Goal: Information Seeking & Learning: Find specific fact

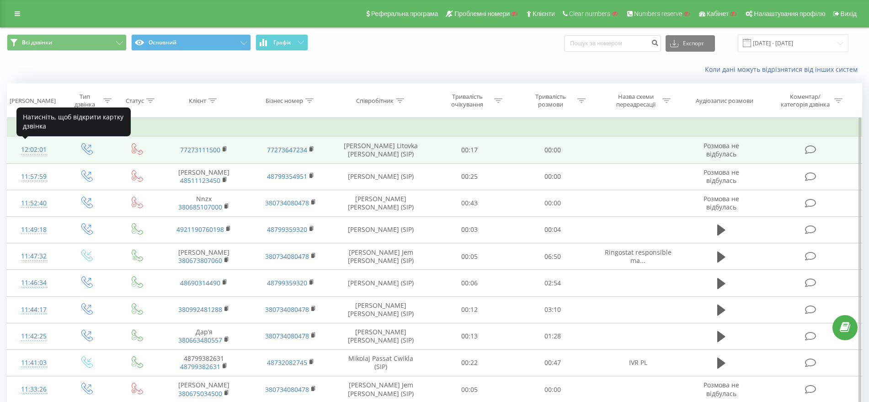
click at [23, 156] on div "12:02:01" at bounding box center [33, 150] width 35 height 18
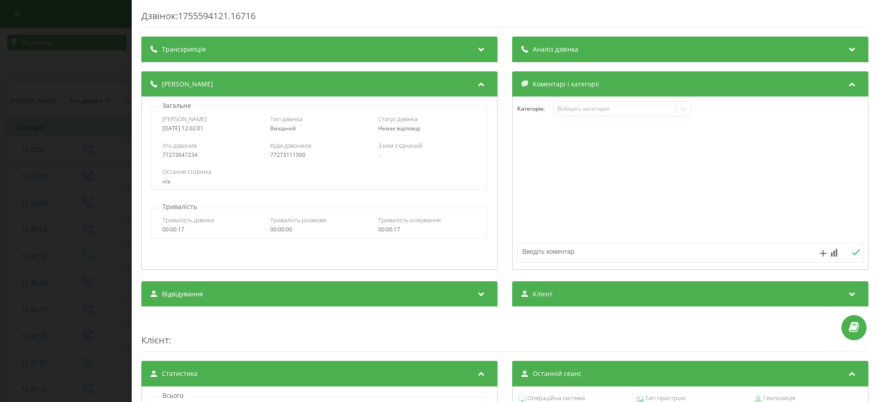
drag, startPoint x: 223, startPoint y: 131, endPoint x: 163, endPoint y: 117, distance: 61.0
click at [163, 117] on div "Дата дзвінка 2025-08-19 12:02:01" at bounding box center [211, 123] width 98 height 17
copy div "Дата дзвінка 2025-08-19 12:02:01"
drag, startPoint x: 201, startPoint y: 154, endPoint x: 155, endPoint y: 151, distance: 46.3
click at [149, 153] on div "Загальне Дата дзвінка 2025-08-19 12:02:01 Тип дзвінка Вихідний Статус дзвінка Н…" at bounding box center [319, 145] width 346 height 89
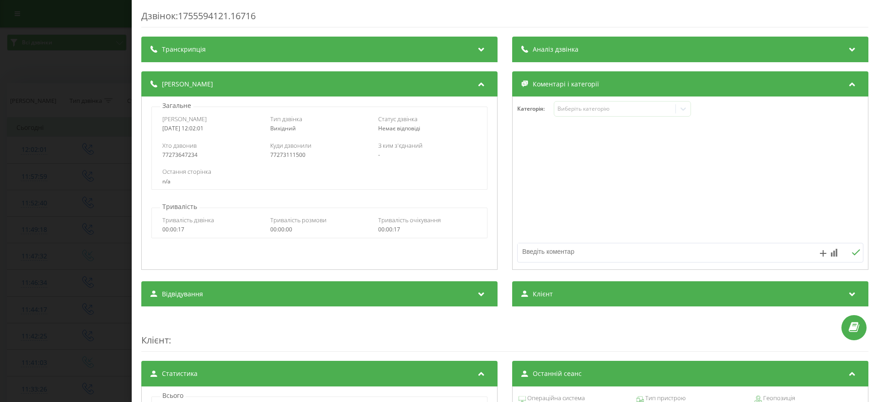
drag, startPoint x: 182, startPoint y: 150, endPoint x: 158, endPoint y: 159, distance: 25.9
click at [161, 163] on div "Остання сторінка n/a" at bounding box center [319, 176] width 335 height 27
drag, startPoint x: 159, startPoint y: 155, endPoint x: 198, endPoint y: 153, distance: 39.4
click at [199, 153] on div "Хто дзвонив 77273647234 Куди дзвонили 77273111500 З ким з'єднаний -" at bounding box center [319, 150] width 335 height 27
copy div "77273647234"
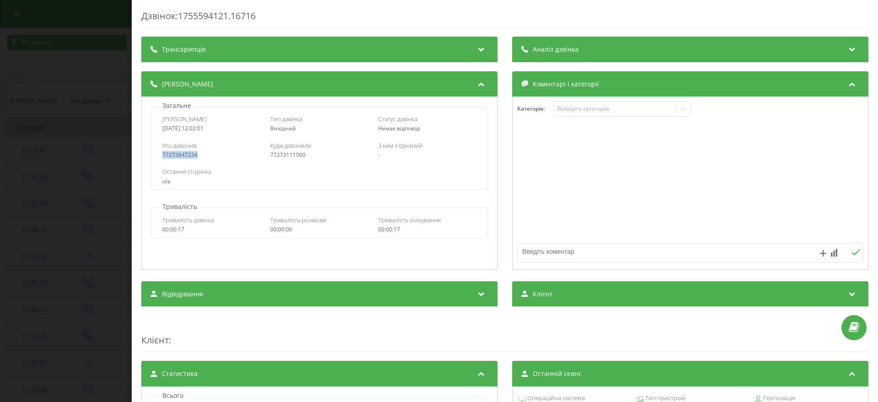
copy div "77273647234"
drag, startPoint x: 312, startPoint y: 156, endPoint x: 266, endPoint y: 155, distance: 46.7
click at [266, 155] on div "Хто дзвонив 77273647234 Куди дзвонили 77273111500 З ким з'єднаний -" at bounding box center [319, 150] width 335 height 27
copy div "77273111500"
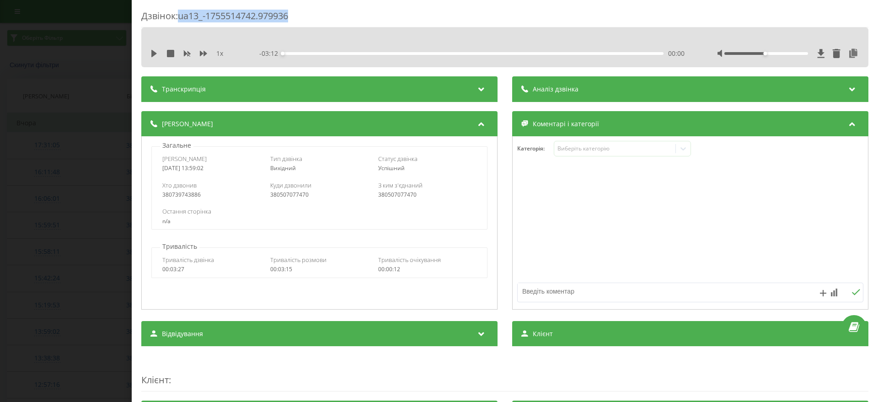
click at [182, 15] on div "Дзвінок : ua13_-1755514742.979936" at bounding box center [504, 19] width 727 height 18
drag, startPoint x: 0, startPoint y: 198, endPoint x: 11, endPoint y: 151, distance: 47.4
click at [0, 191] on div "Дзвінок : ua13_-1755514742.979936 1 x - 03:12 00:00 00:00 Транскрипція Для AI-а…" at bounding box center [439, 201] width 878 height 402
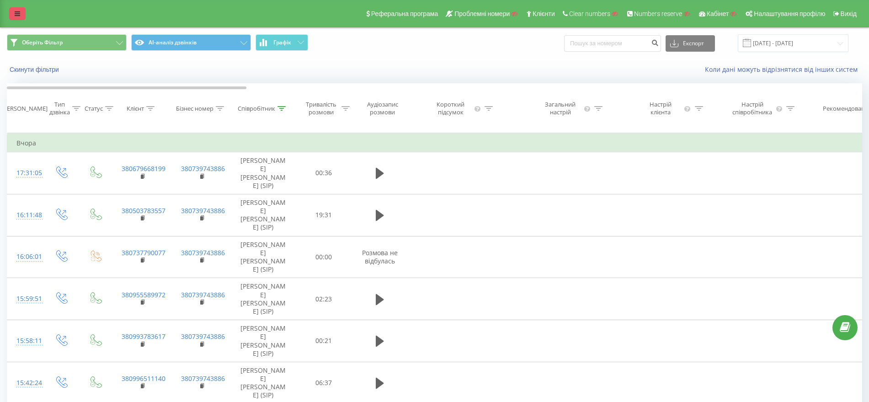
click at [19, 13] on icon at bounding box center [17, 14] width 5 height 6
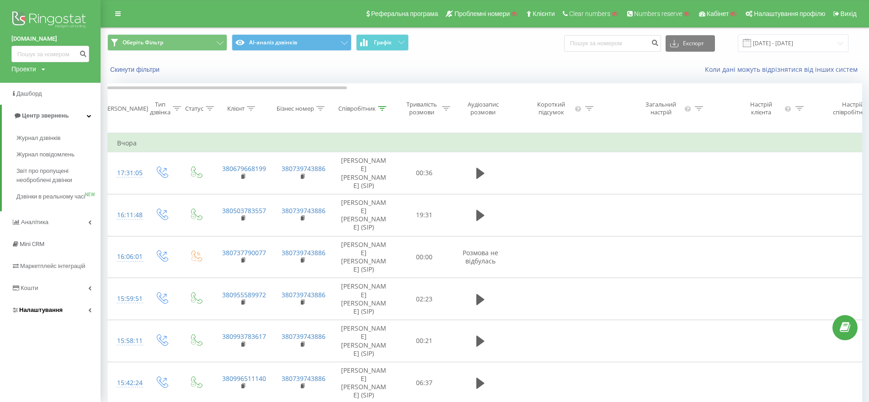
click at [54, 313] on span "Налаштування" at bounding box center [40, 309] width 43 height 7
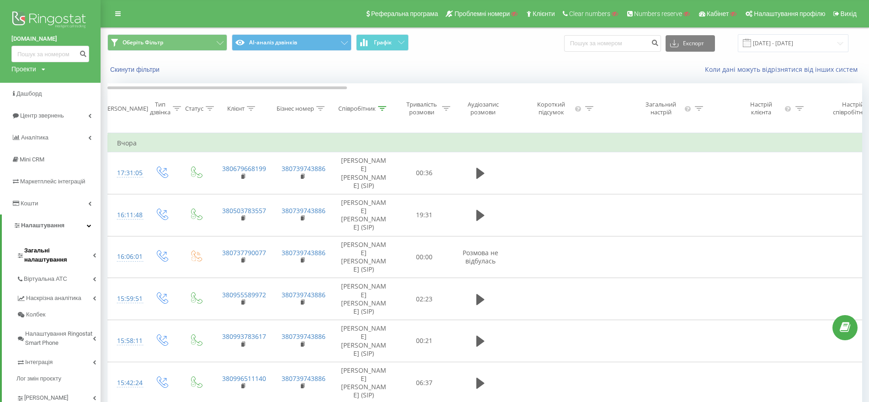
click at [70, 248] on span "Загальні налаштування" at bounding box center [58, 255] width 69 height 18
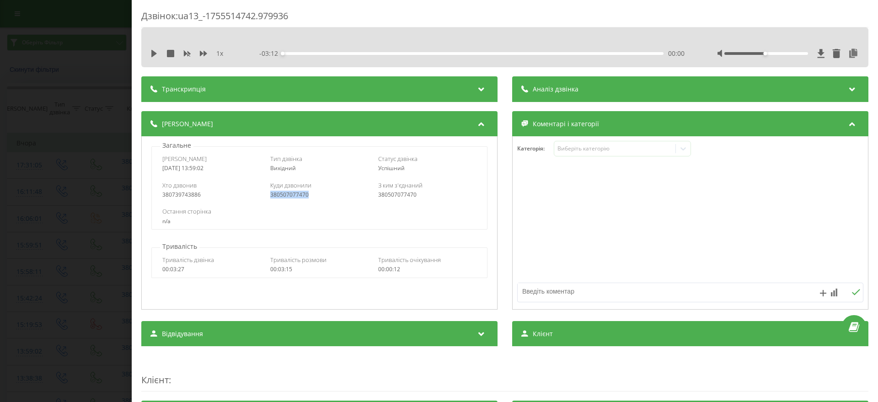
drag, startPoint x: 311, startPoint y: 196, endPoint x: 268, endPoint y: 197, distance: 42.5
click at [270, 197] on div "380507077470" at bounding box center [319, 195] width 98 height 6
copy div "380507077470"
drag, startPoint x: 215, startPoint y: 167, endPoint x: 158, endPoint y: 172, distance: 56.9
click at [158, 172] on div "Дата дзвінка 2025-08-18 13:59:02 Тип дзвінка Вихідний Статус дзвінка Успішний" at bounding box center [319, 163] width 335 height 27
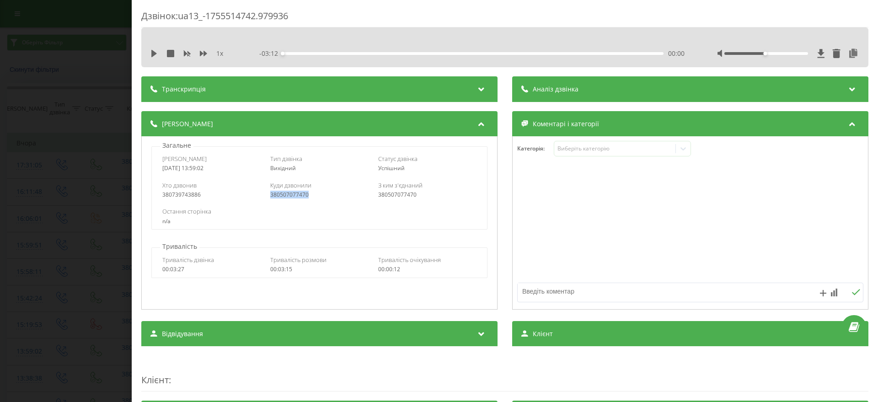
copy div "[DATE] 13:59:02"
click at [5, 181] on div "Дзвінок : ua13_-1755514742.979936 1 x - 03:12 00:00 00:00 Транскрипція Для AI-а…" at bounding box center [439, 201] width 878 height 402
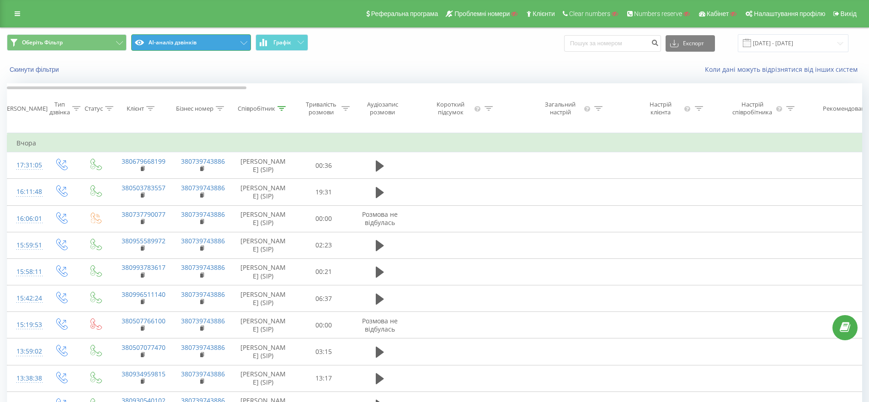
click at [207, 43] on button "AI-аналіз дзвінків" at bounding box center [191, 42] width 120 height 16
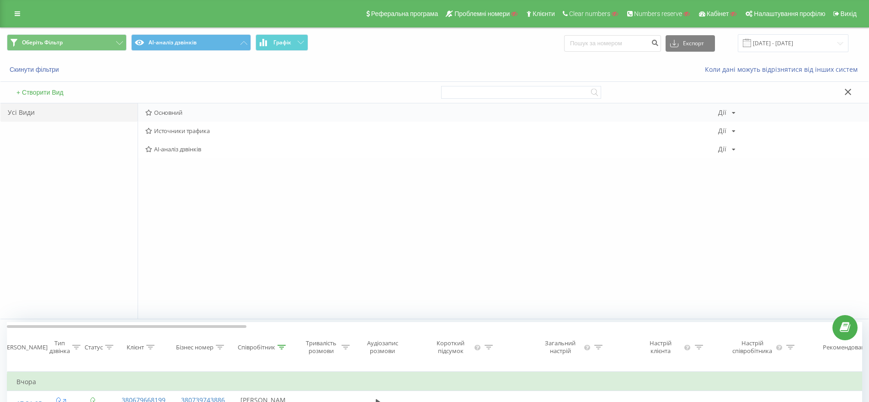
click at [171, 116] on span "Основний" at bounding box center [431, 112] width 573 height 6
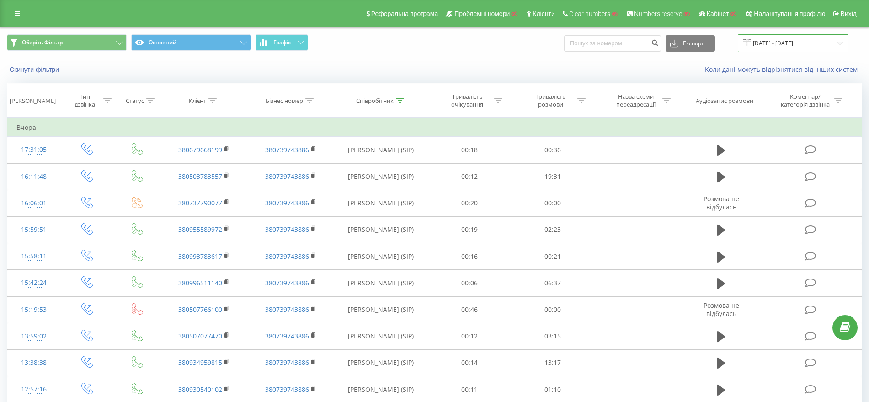
click at [807, 48] on input "[DATE] - [DATE]" at bounding box center [793, 43] width 111 height 18
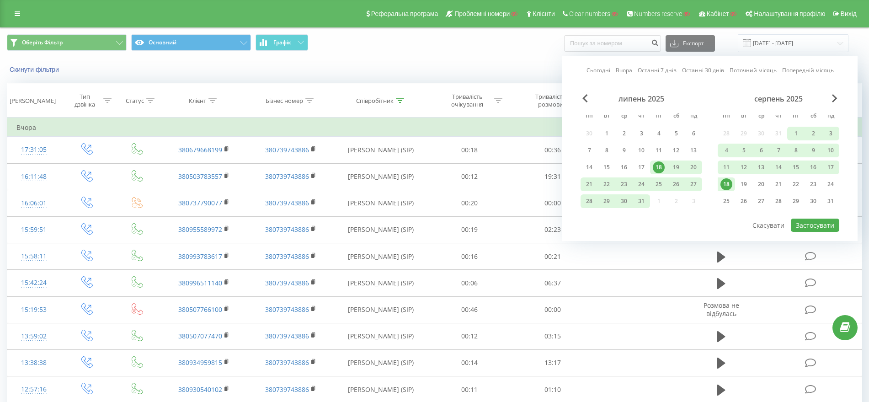
click at [580, 96] on div "Сьогодні Вчора Останні 7 днів Останні 30 днів Поточний місяць Попередній місяць…" at bounding box center [710, 148] width 295 height 185
click at [583, 98] on span "Previous Month" at bounding box center [585, 98] width 5 height 8
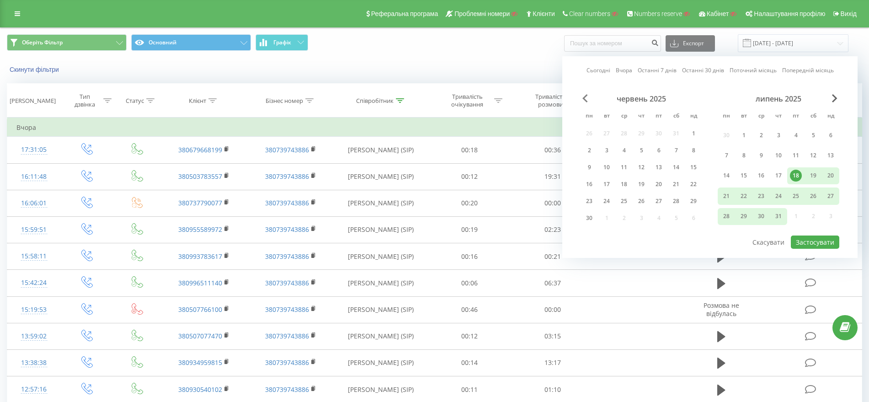
click at [583, 98] on span "Previous Month" at bounding box center [585, 98] width 5 height 8
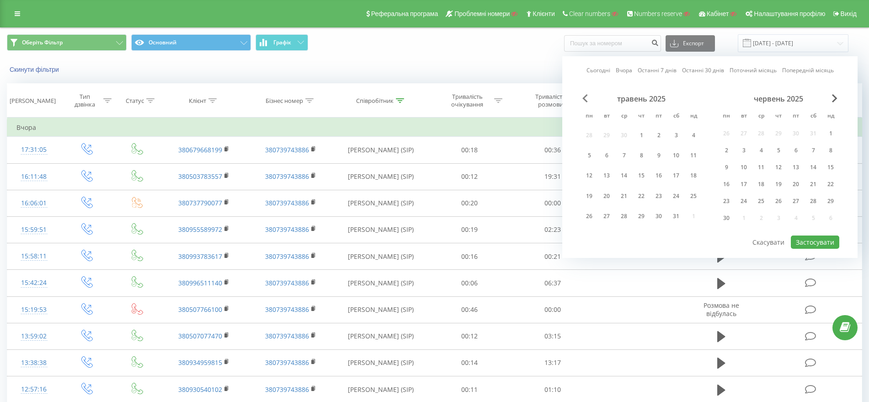
click at [583, 98] on span "Previous Month" at bounding box center [585, 98] width 5 height 8
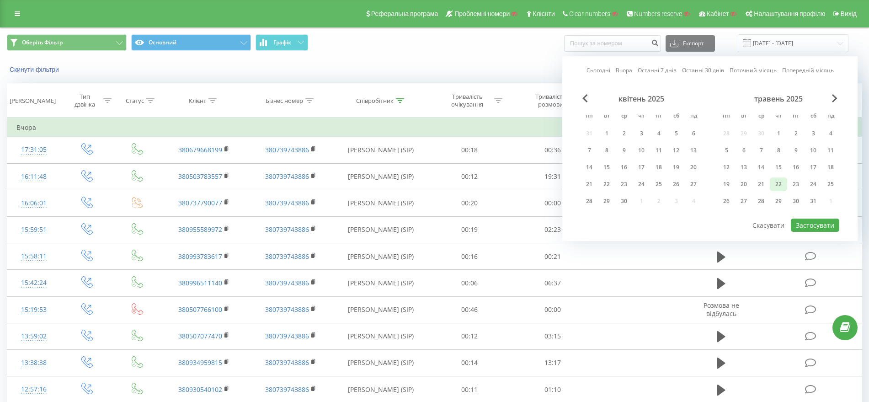
click at [780, 182] on div "22" at bounding box center [779, 184] width 12 height 12
click at [814, 225] on button "Застосувати" at bounding box center [815, 225] width 48 height 13
type input "22.05.2025 - 22.05.2025"
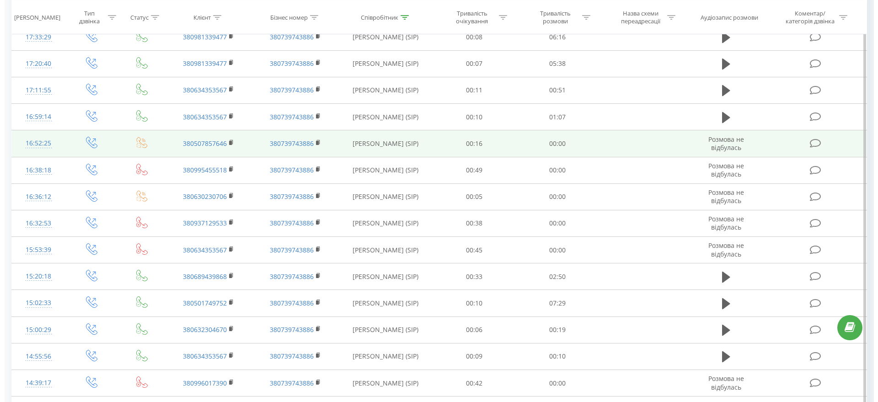
scroll to position [229, 0]
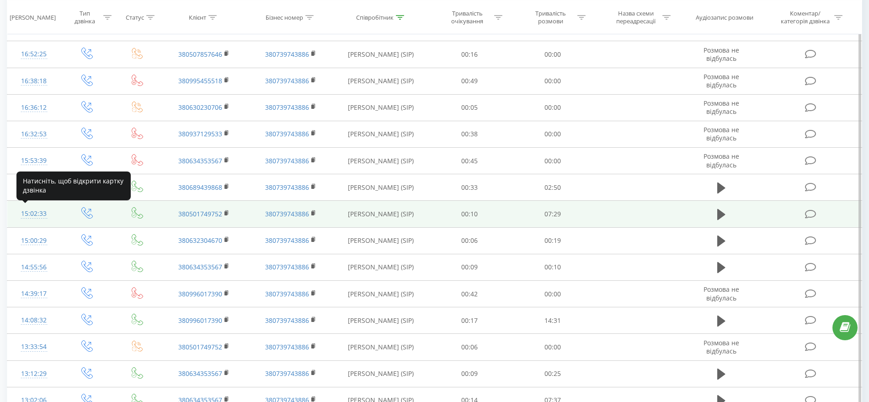
click at [26, 215] on div "15:02:33" at bounding box center [33, 214] width 35 height 18
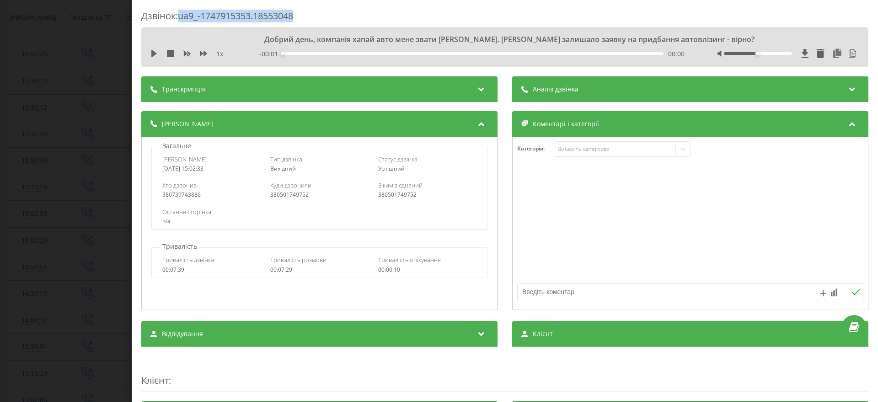
drag, startPoint x: 301, startPoint y: 16, endPoint x: 182, endPoint y: 15, distance: 118.9
click at [182, 15] on div "Дзвінок : ua9_-1747915353.18553048" at bounding box center [504, 19] width 727 height 18
copy div "ua9_-1747915353.18553048"
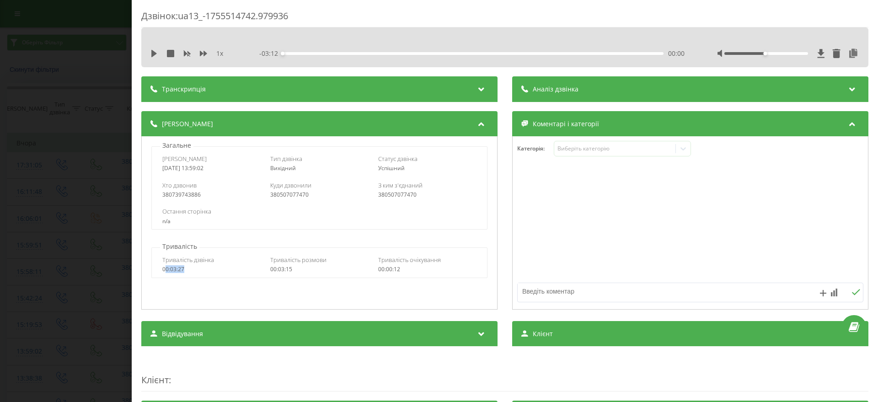
drag, startPoint x: 165, startPoint y: 271, endPoint x: 181, endPoint y: 241, distance: 34.0
click at [192, 273] on div "Тривалість дзвінка 00:03:27 Тривалість розмови 00:03:15 Тривалість очікування 0…" at bounding box center [319, 264] width 335 height 27
click at [0, 174] on div "Дзвінок : ua13_-1755514742.979936 1 x - 03:12 00:00 00:00 Транскрипція Для AI-а…" at bounding box center [439, 201] width 878 height 402
